Goal: Find specific page/section: Find specific page/section

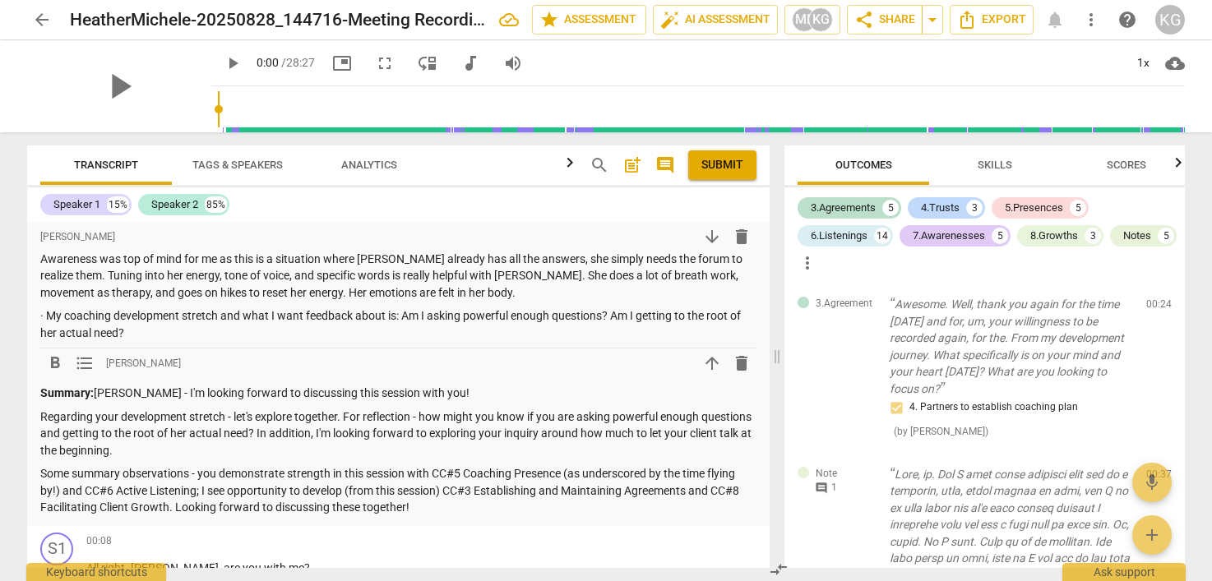
scroll to position [8067, 0]
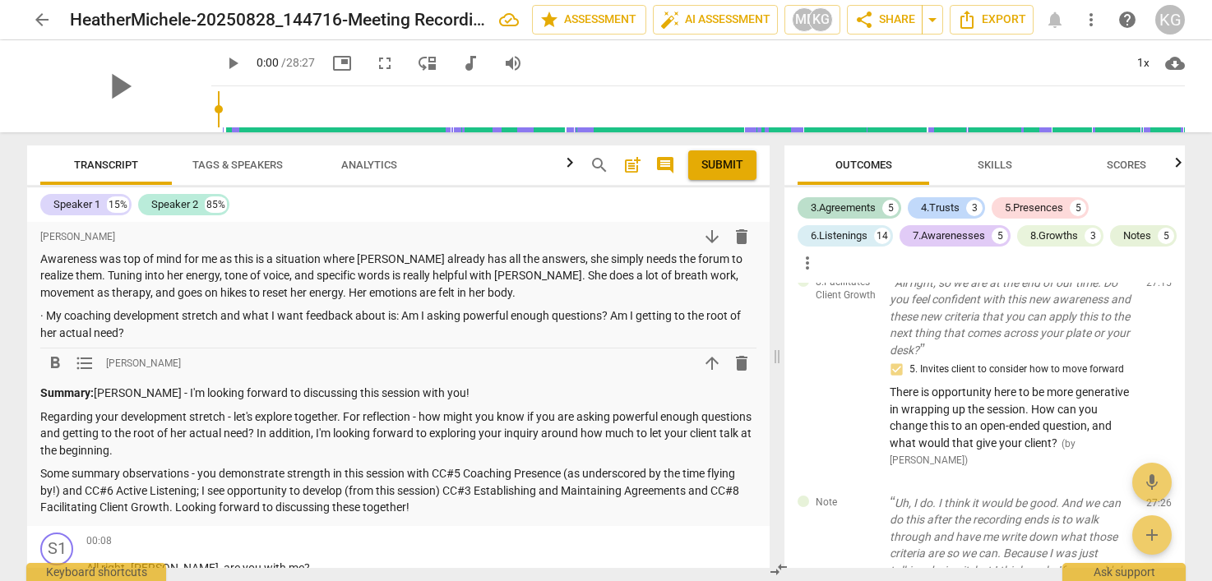
click at [43, 18] on span "arrow_back" at bounding box center [42, 20] width 20 height 20
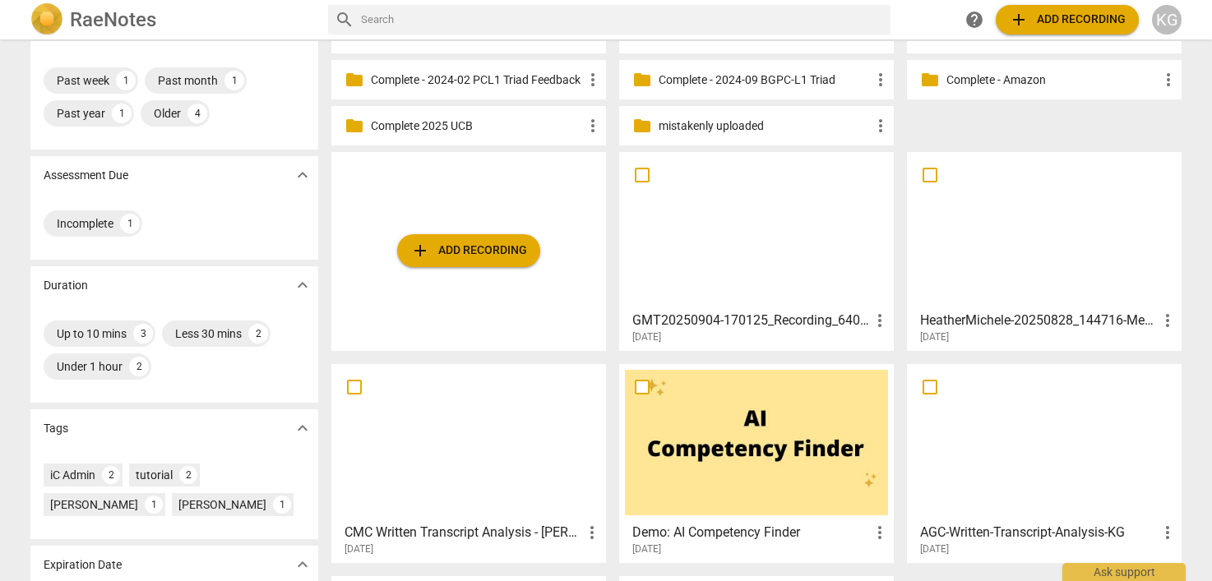
scroll to position [151, 0]
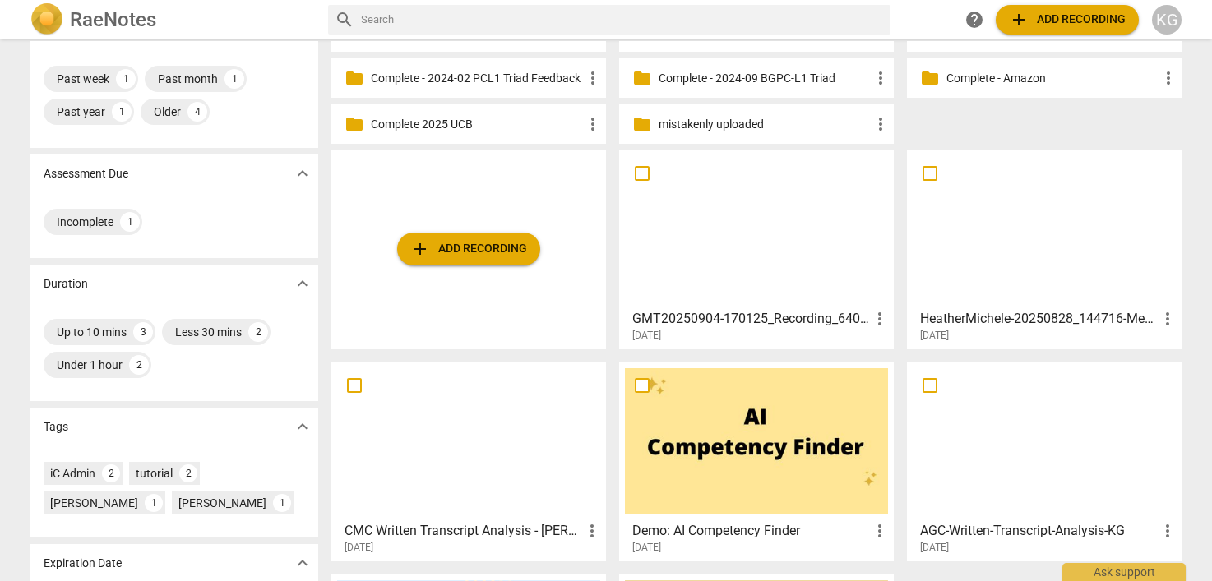
click at [714, 317] on h3 "GMT20250904-170125_Recording_640x360" at bounding box center [751, 319] width 238 height 20
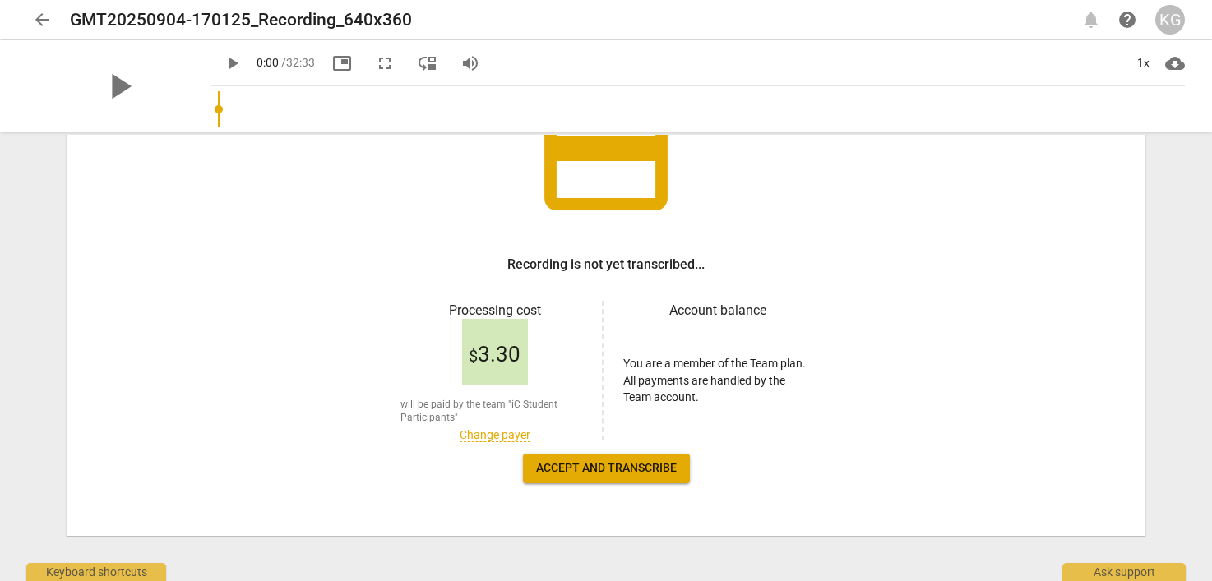
scroll to position [160, 0]
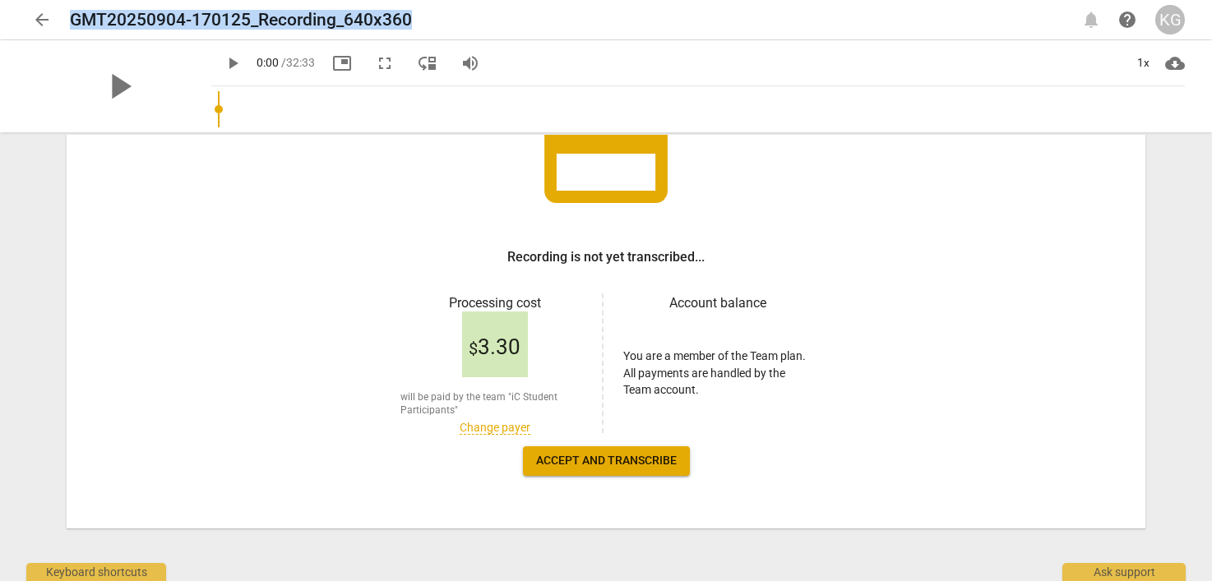
drag, startPoint x: 407, startPoint y: 20, endPoint x: 59, endPoint y: 20, distance: 347.7
click at [59, 20] on div "arrow_back GMT20250904-170125_Recording_640x360 edit notifications help KG" at bounding box center [605, 20] width 1157 height 30
copy h2 "GMT20250904-170125_Recording_640x360"
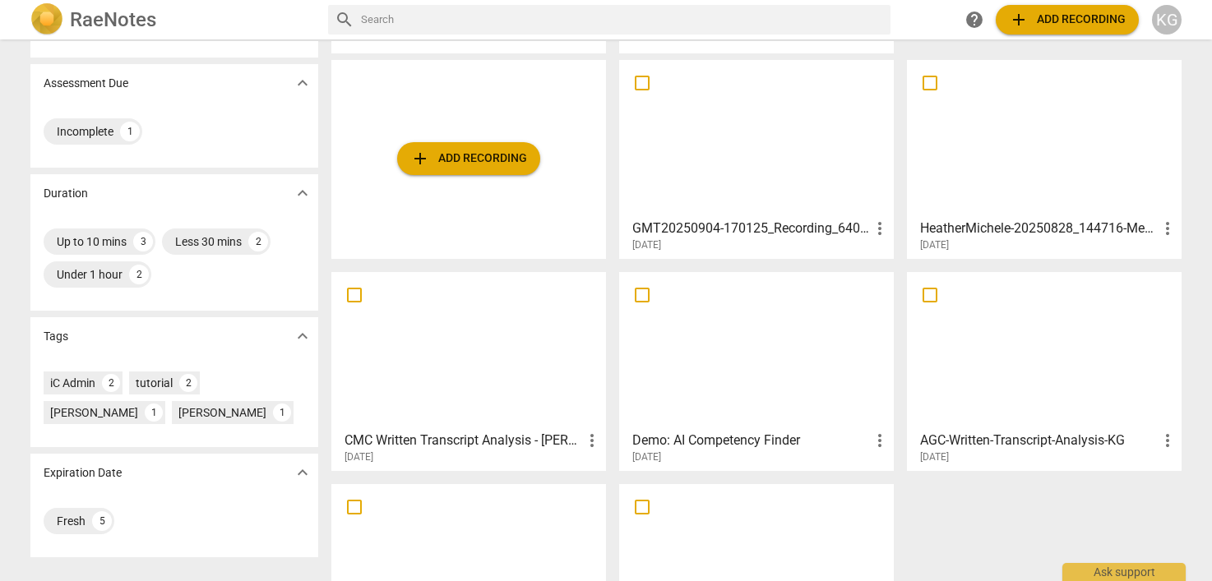
scroll to position [225, 0]
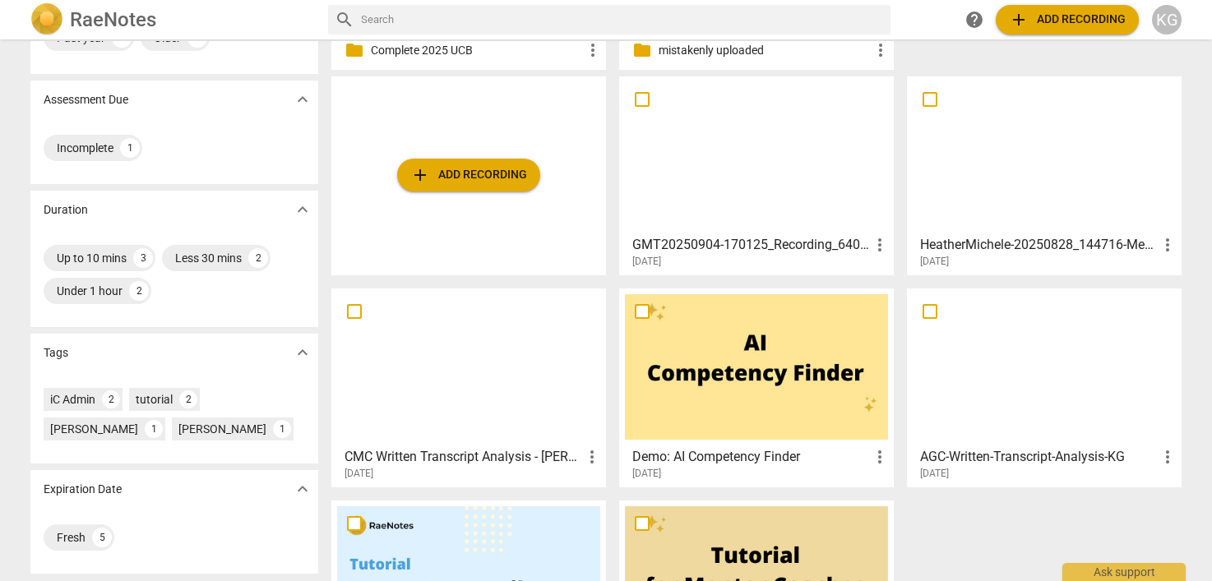
click at [788, 246] on h3 "GMT20250904-170125_Recording_640x360" at bounding box center [751, 245] width 238 height 20
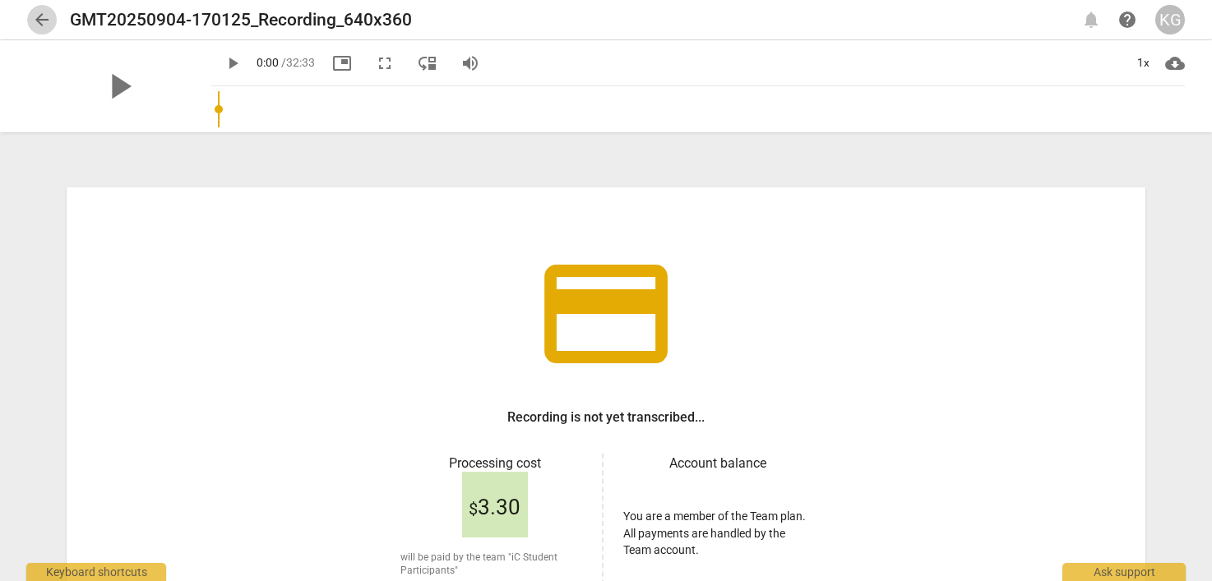
click at [35, 25] on span "arrow_back" at bounding box center [42, 20] width 20 height 20
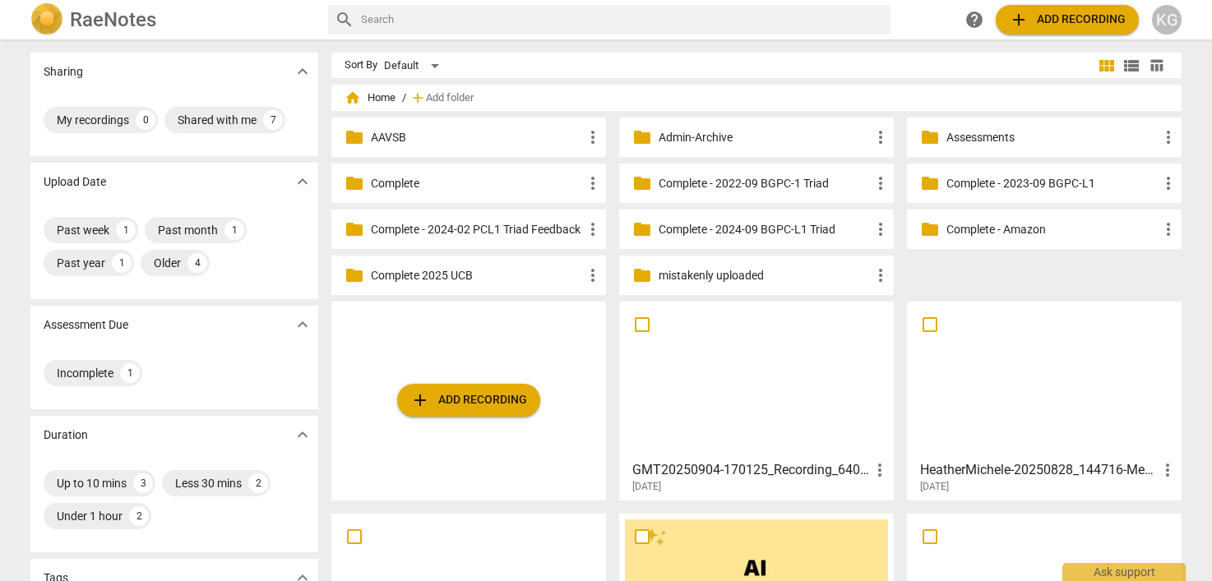
click at [749, 464] on h3 "GMT20250904-170125_Recording_640x360" at bounding box center [751, 470] width 238 height 20
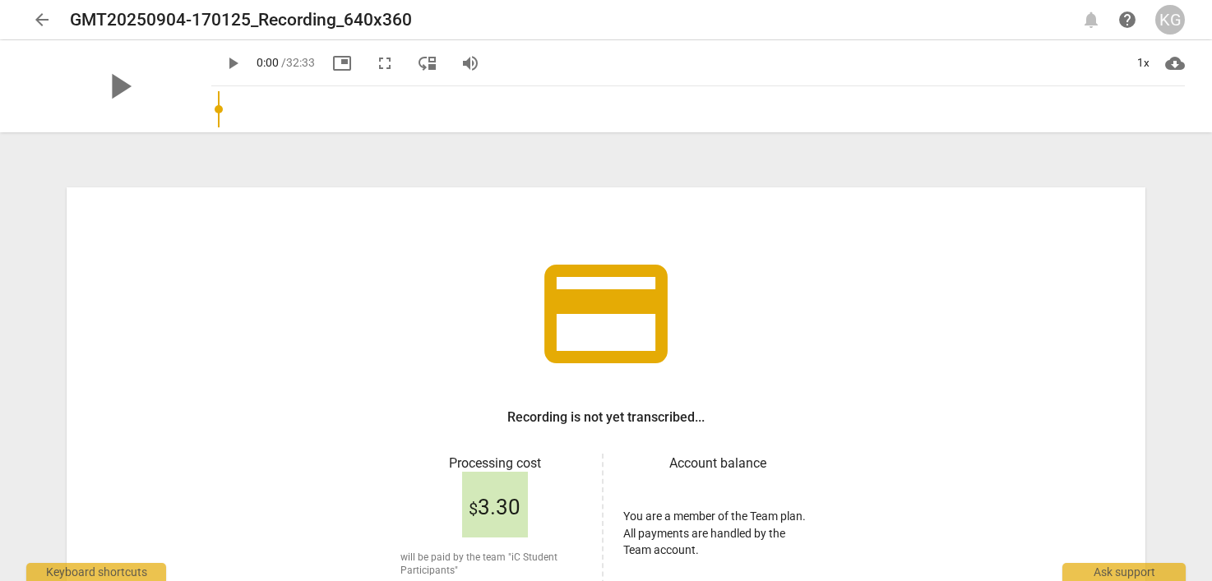
click at [40, 12] on span "arrow_back" at bounding box center [42, 20] width 20 height 20
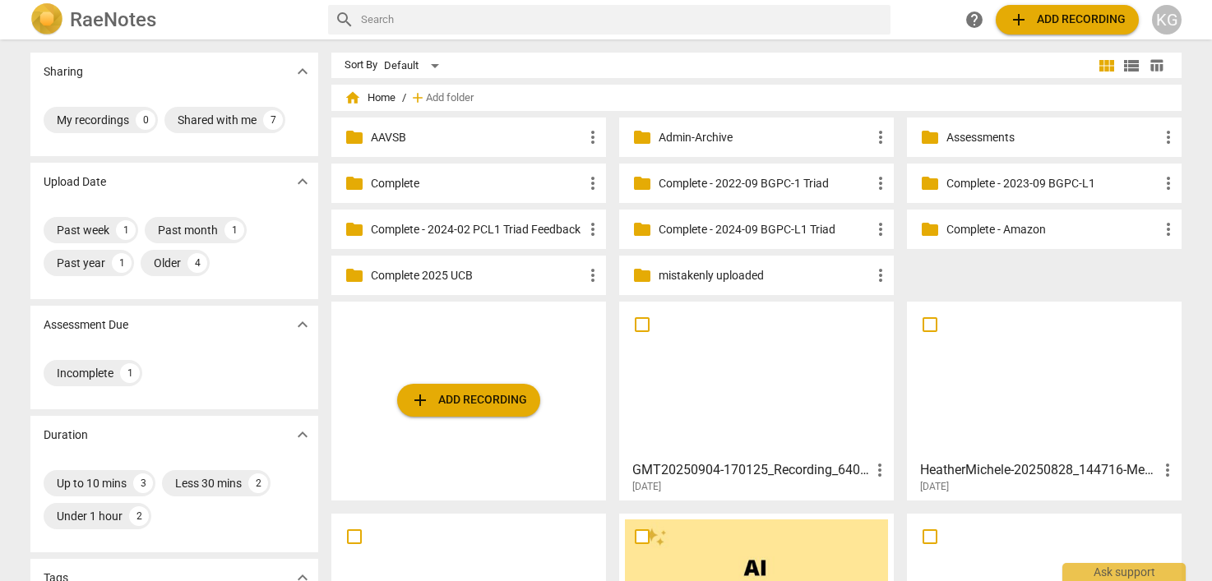
click at [766, 469] on h3 "GMT20250904-170125_Recording_640x360" at bounding box center [751, 470] width 238 height 20
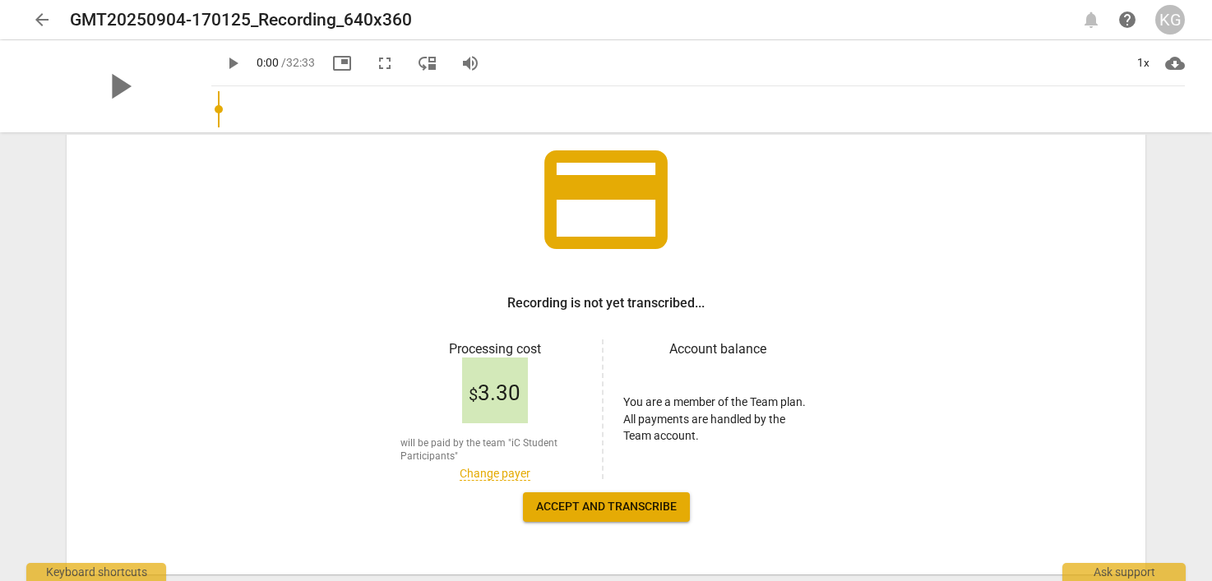
scroll to position [113, 0]
click at [50, 16] on span "arrow_back" at bounding box center [42, 20] width 20 height 20
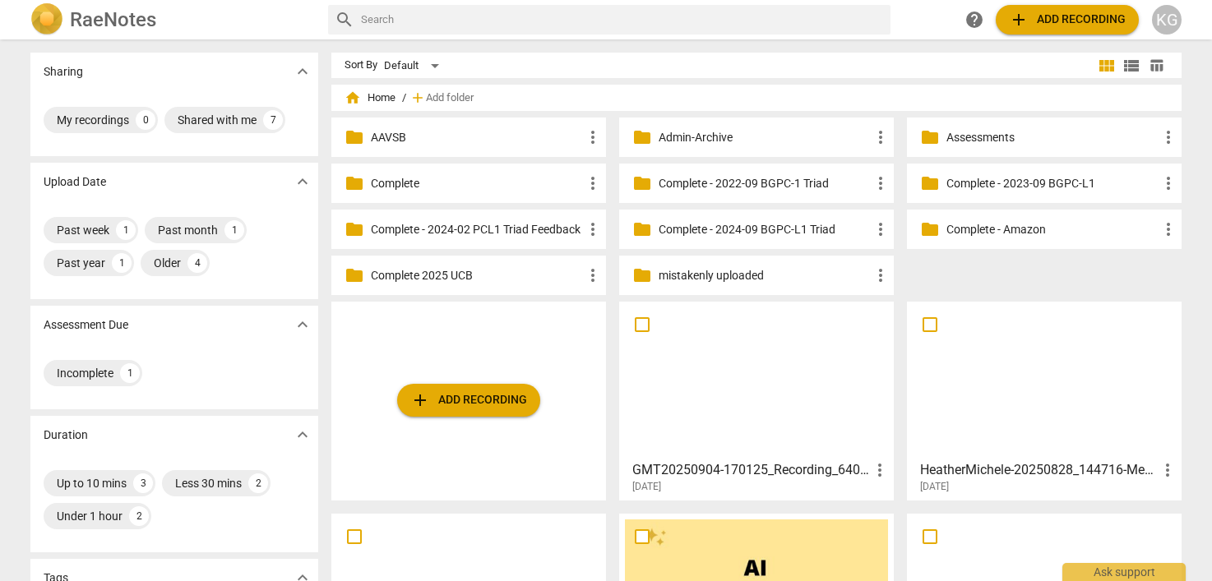
click at [510, 280] on p "Complete 2025 UCB" at bounding box center [477, 275] width 212 height 17
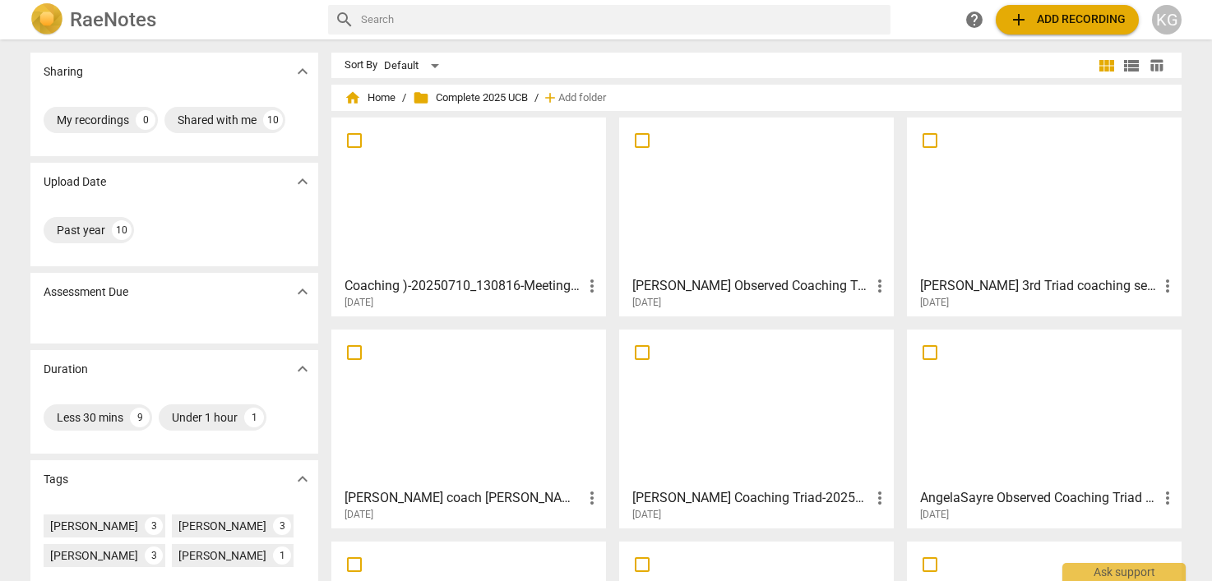
scroll to position [237, 0]
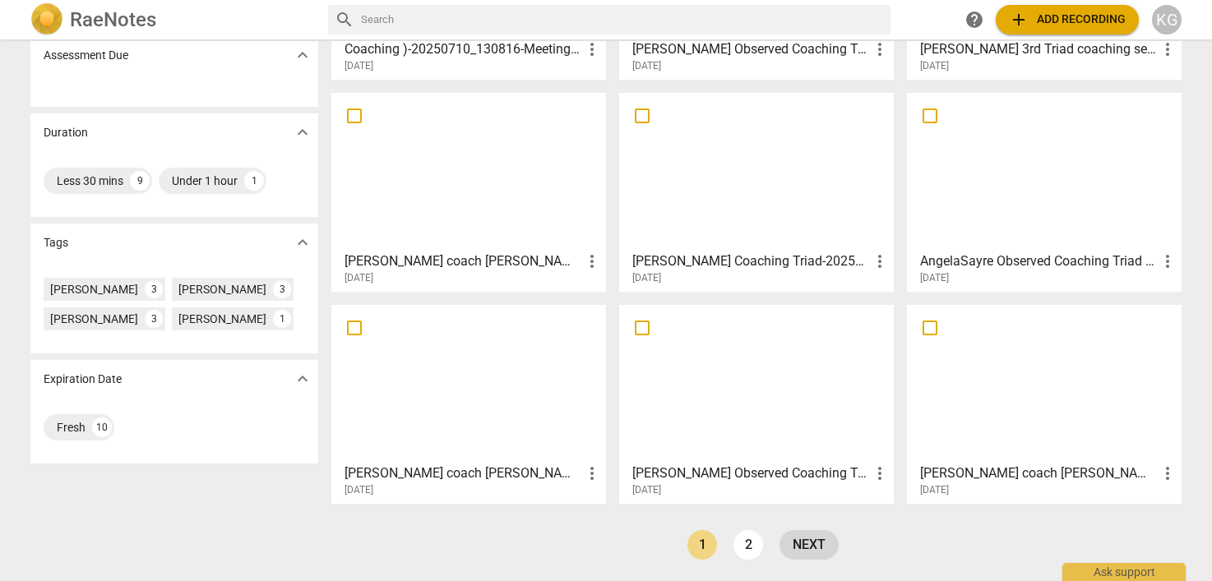
click at [820, 542] on link "next" at bounding box center [808, 545] width 59 height 30
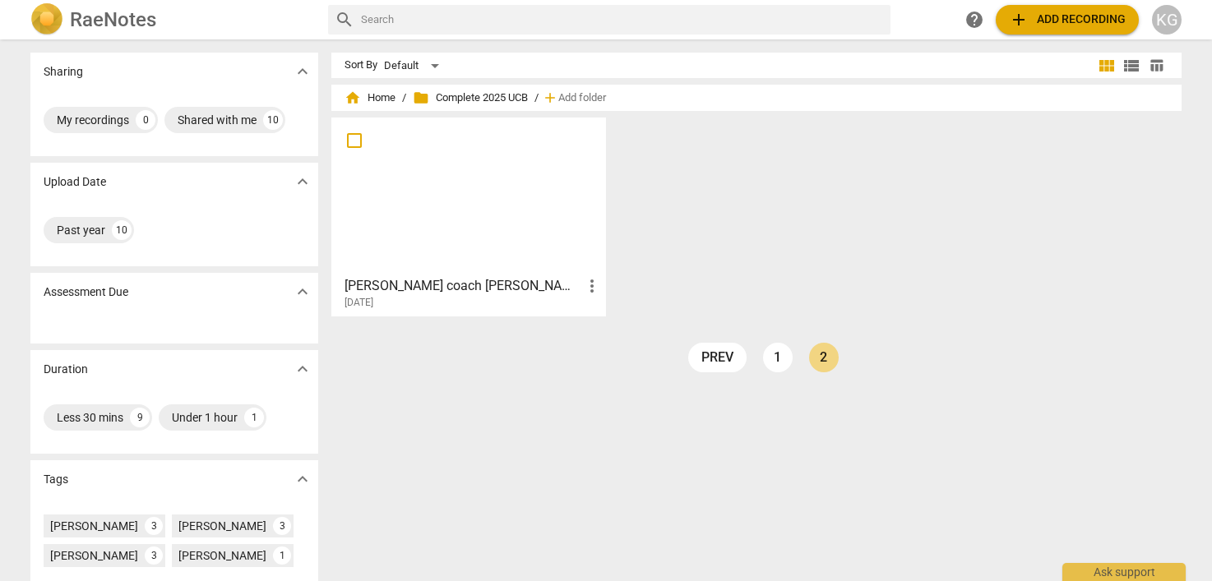
click at [456, 193] on div at bounding box center [468, 196] width 263 height 146
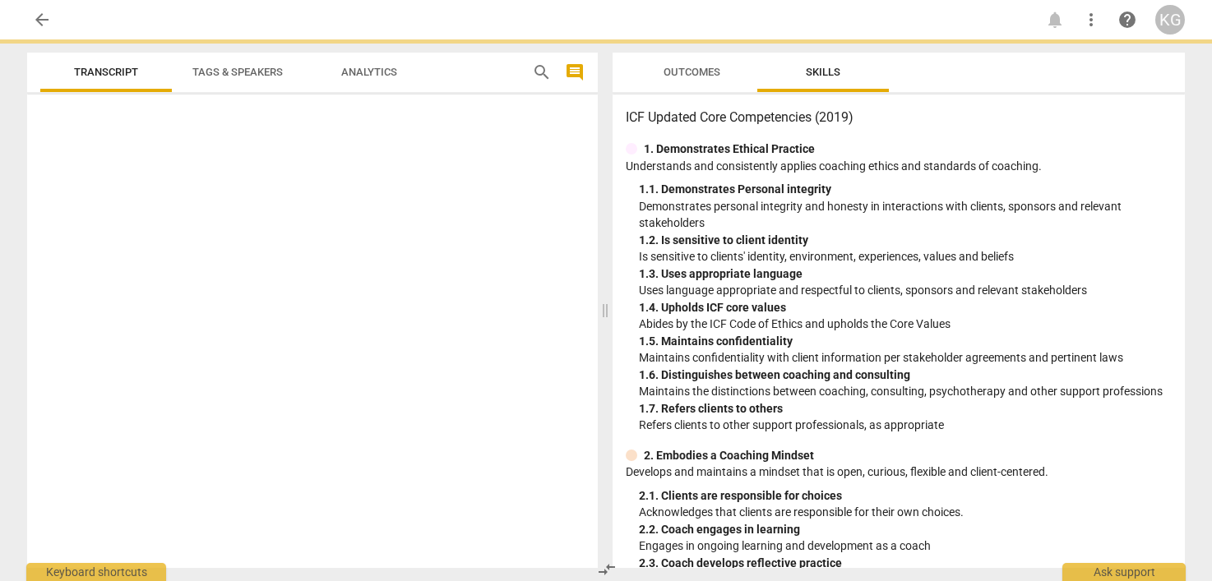
click at [456, 193] on div at bounding box center [312, 334] width 571 height 467
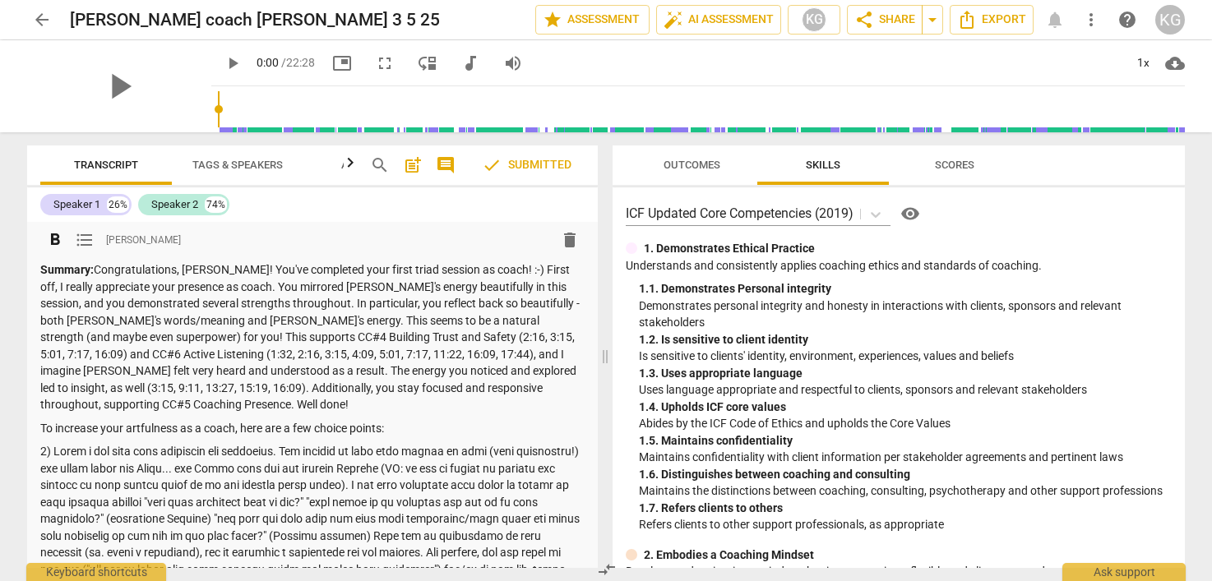
click at [375, 333] on p "Summary: Congratulations, [PERSON_NAME]! You've completed your first triad sess…" at bounding box center [312, 337] width 544 height 152
click at [35, 22] on span "arrow_back" at bounding box center [42, 20] width 20 height 20
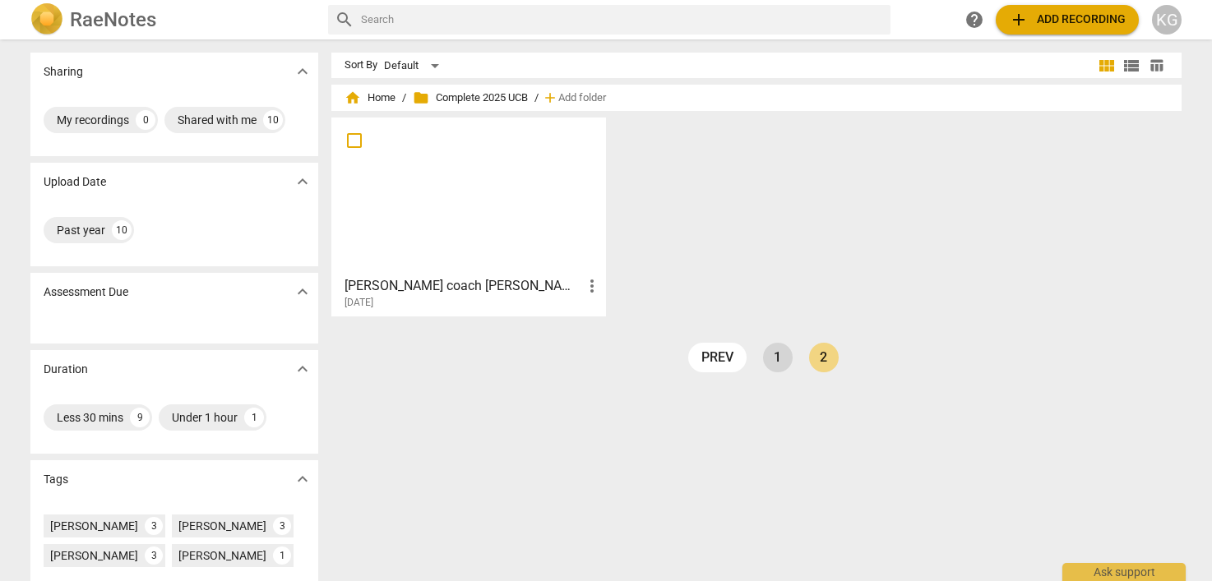
click at [783, 363] on link "1" at bounding box center [778, 358] width 30 height 30
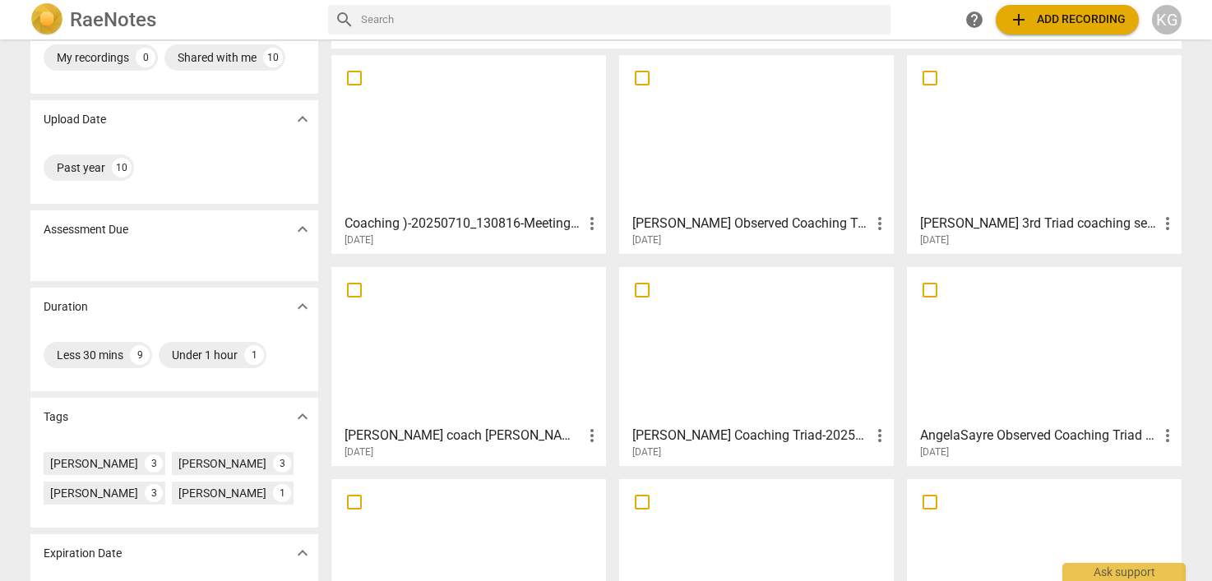
scroll to position [237, 0]
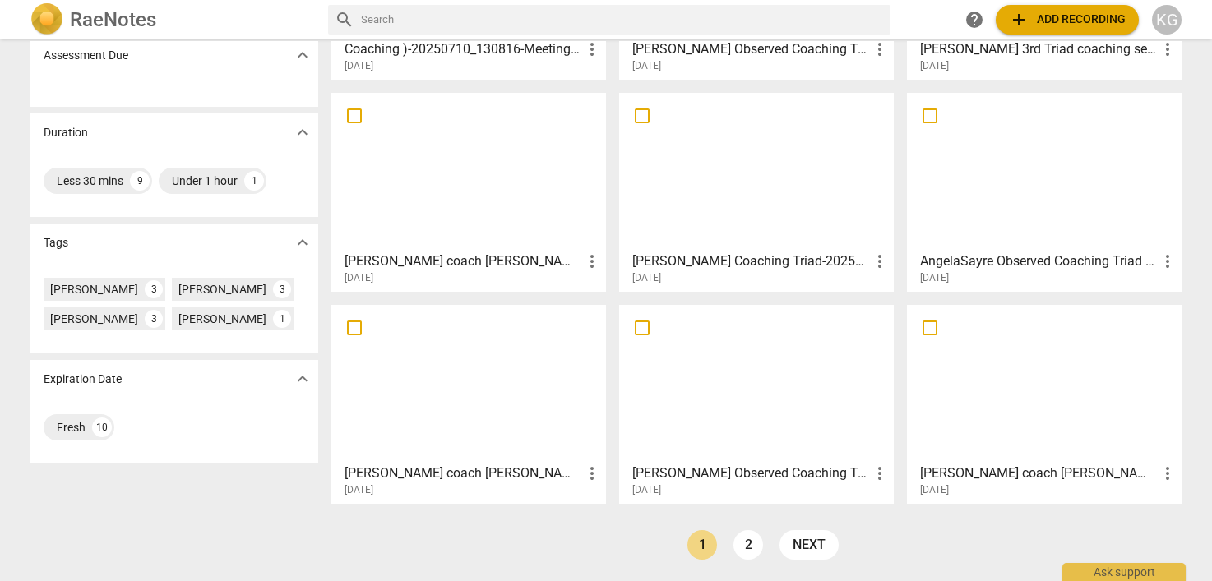
click at [446, 422] on div at bounding box center [468, 384] width 263 height 146
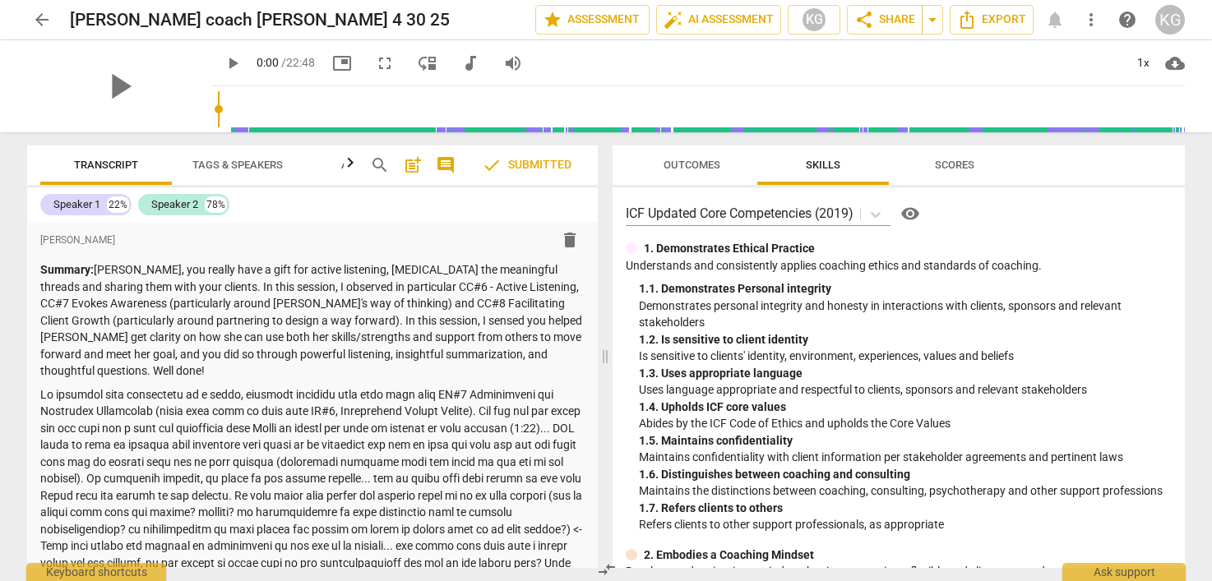
click at [49, 16] on span "arrow_back" at bounding box center [42, 20] width 20 height 20
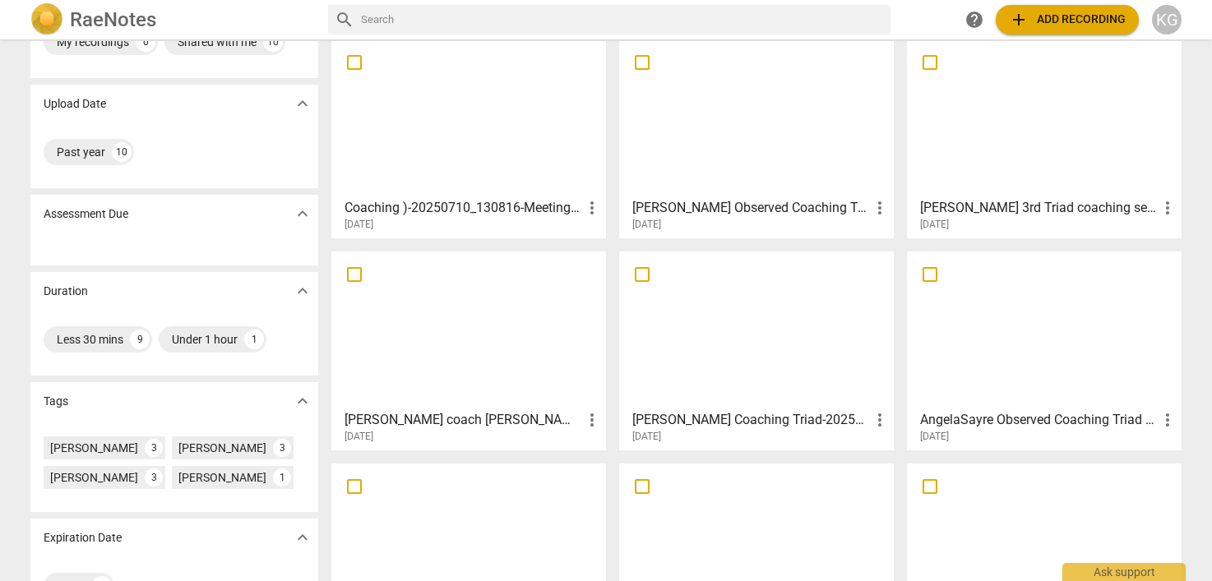
scroll to position [72, 0]
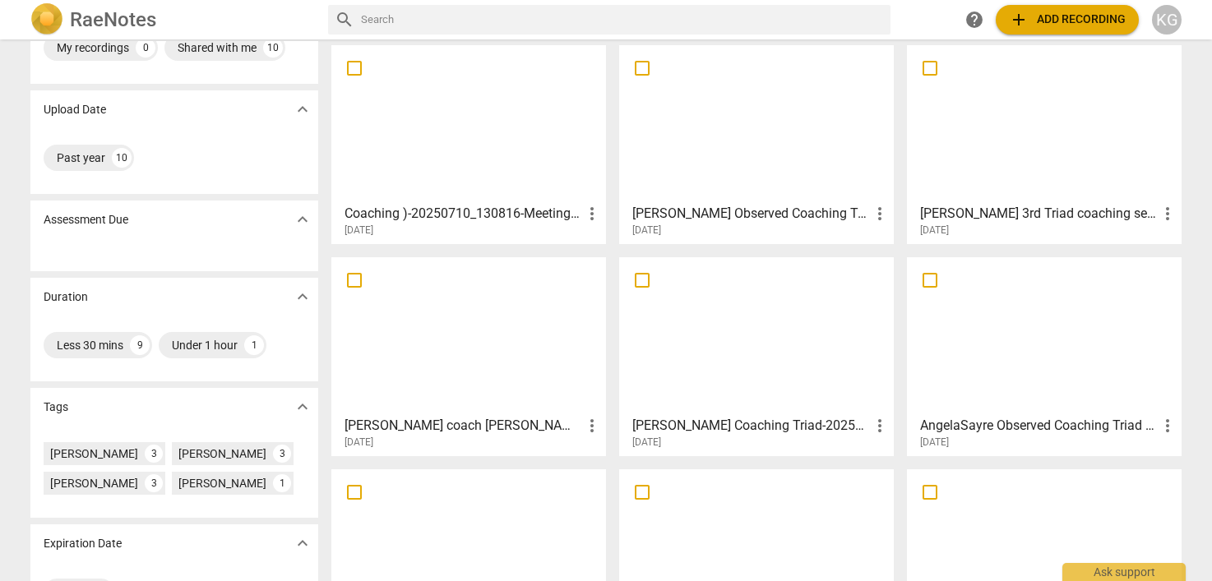
click at [490, 421] on h3 "[PERSON_NAME] coach [PERSON_NAME] 6 2 25" at bounding box center [463, 426] width 238 height 20
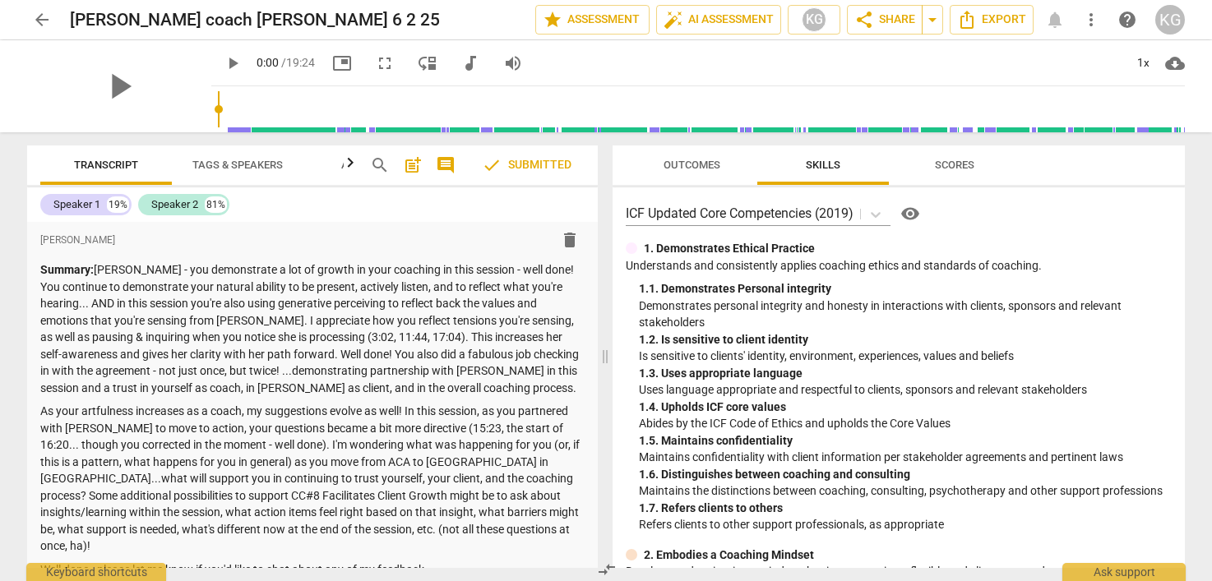
click at [703, 161] on span "Outcomes" at bounding box center [691, 165] width 57 height 12
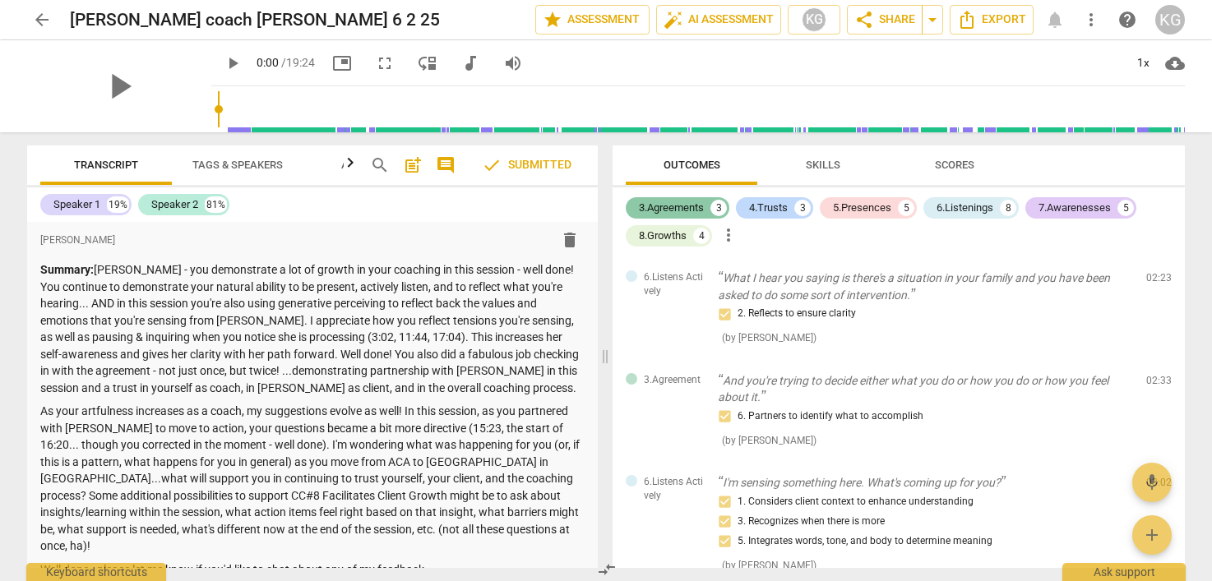
click at [665, 207] on div "3.Agreements" at bounding box center [671, 208] width 65 height 16
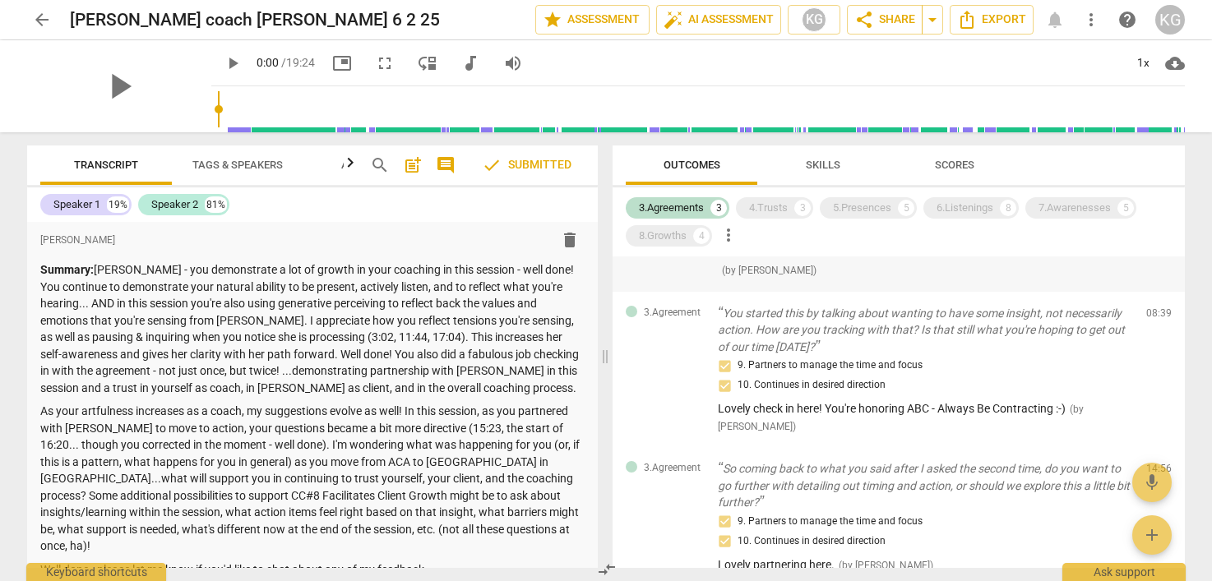
scroll to position [75, 0]
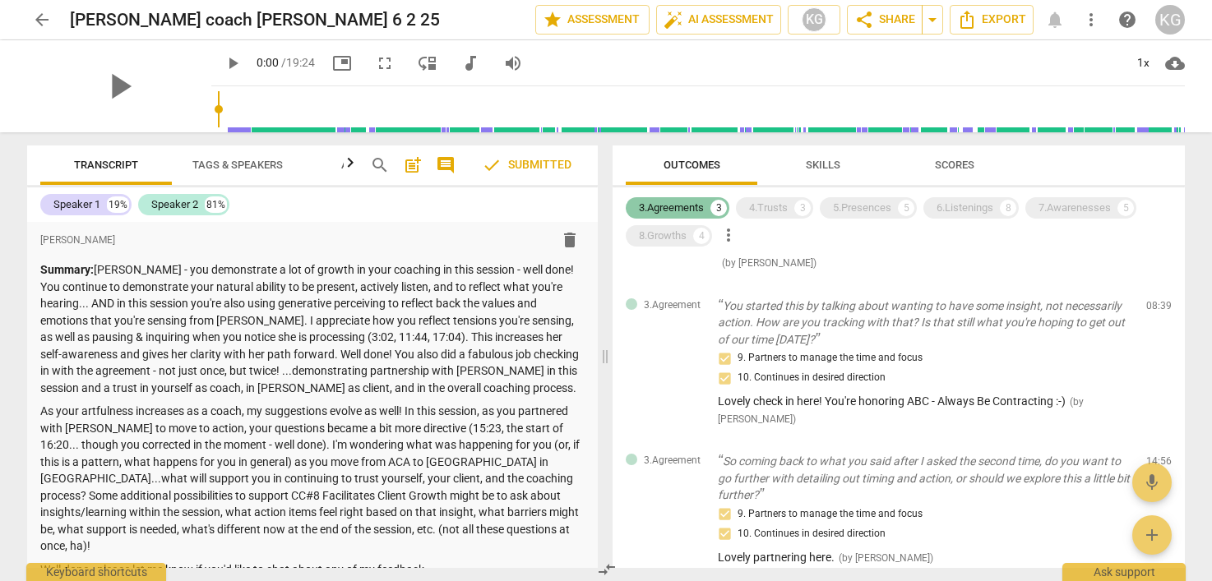
click at [690, 201] on div "3.Agreements" at bounding box center [671, 208] width 65 height 16
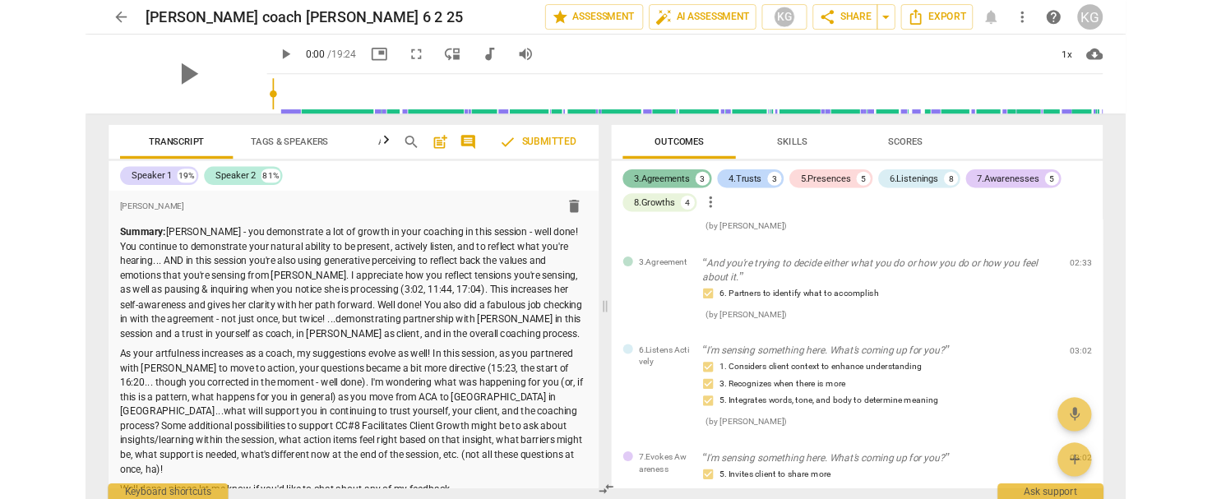
scroll to position [177, 0]
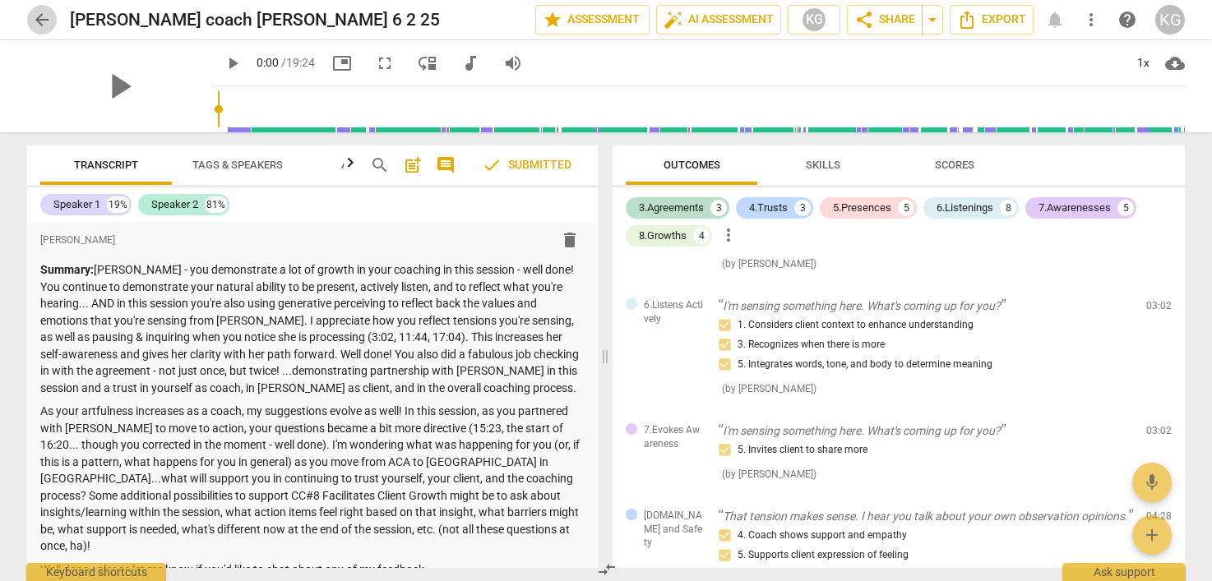
click at [33, 20] on span "arrow_back" at bounding box center [42, 20] width 20 height 20
